Goal: Find specific page/section: Find specific page/section

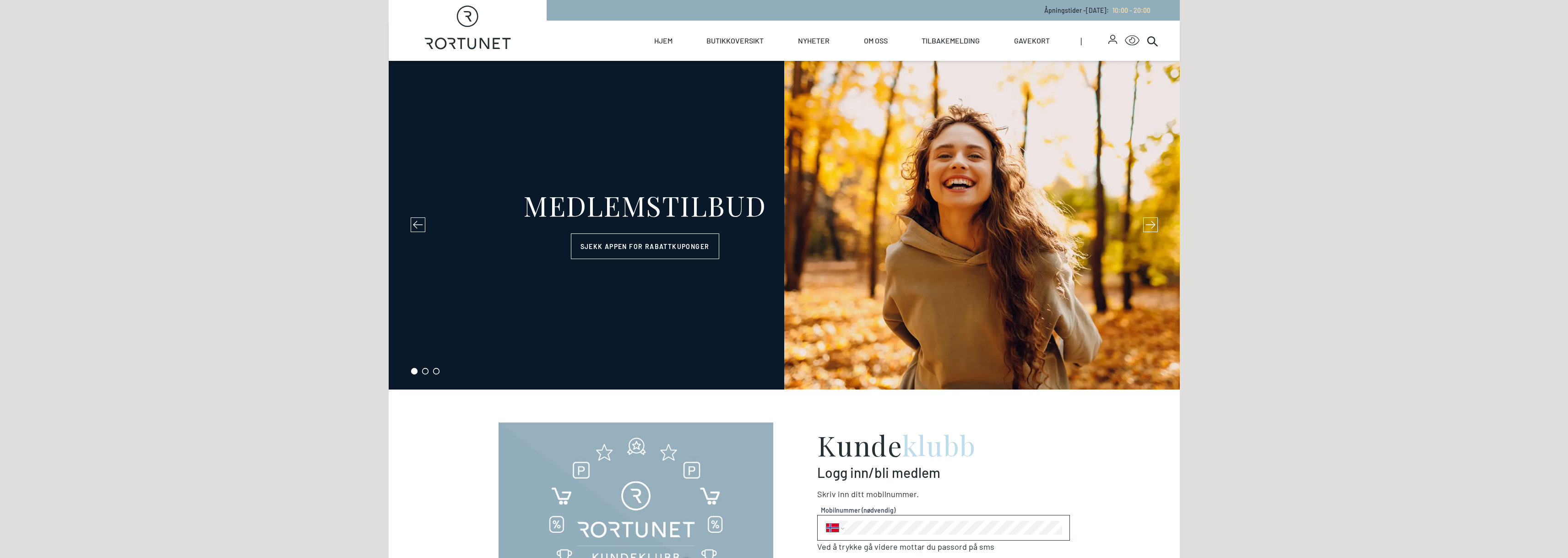
select select "NO"
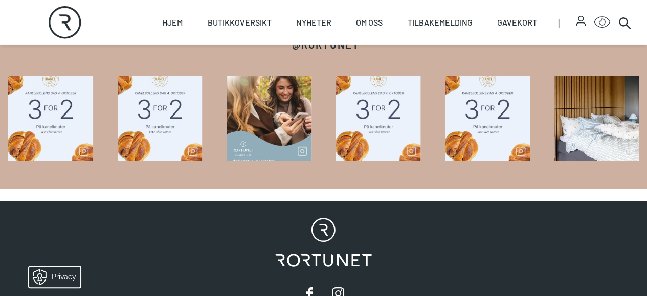
scroll to position [1799, 0]
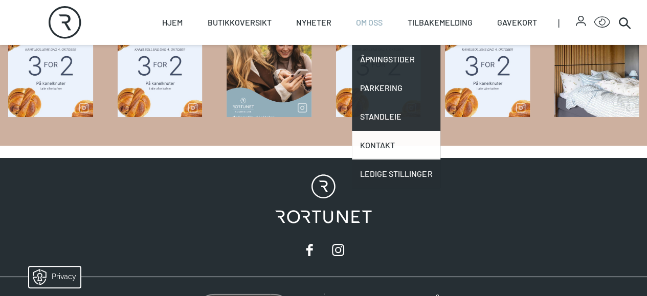
click at [370, 142] on link "Kontakt" at bounding box center [396, 145] width 88 height 29
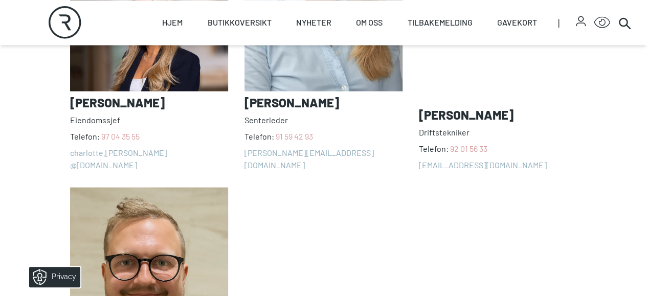
scroll to position [818, 0]
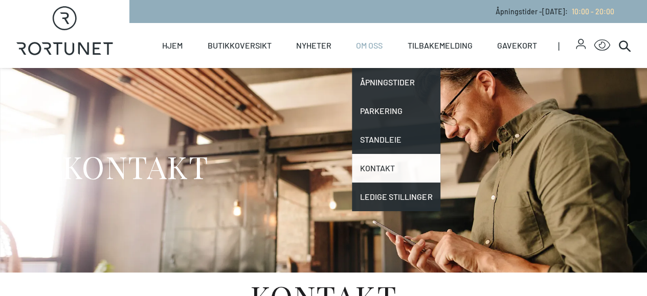
click at [401, 167] on link "Kontakt" at bounding box center [396, 168] width 88 height 29
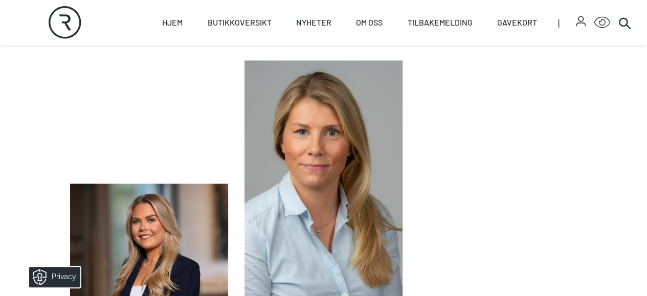
scroll to position [716, 0]
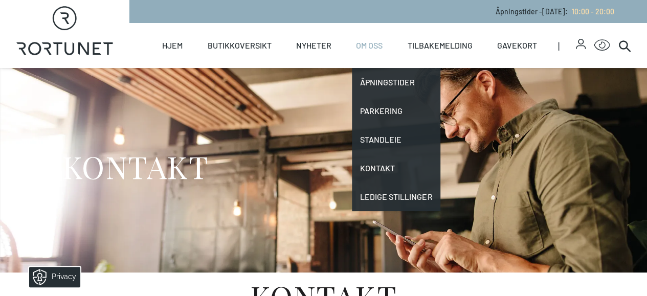
click at [357, 44] on link "Om oss" at bounding box center [369, 45] width 27 height 45
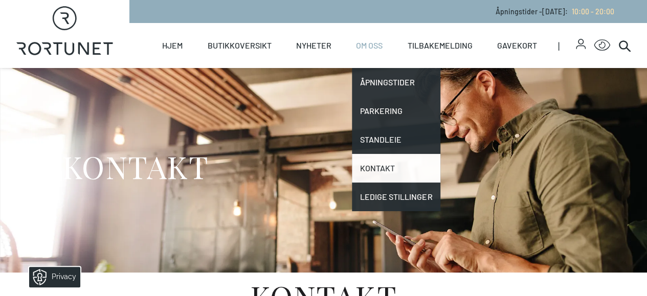
click at [379, 155] on link "Kontakt" at bounding box center [396, 168] width 88 height 29
click at [378, 171] on link "Kontakt" at bounding box center [396, 168] width 88 height 29
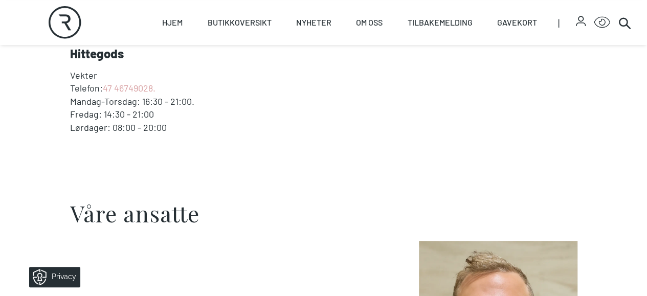
scroll to position [460, 0]
